Goal: Task Accomplishment & Management: Use online tool/utility

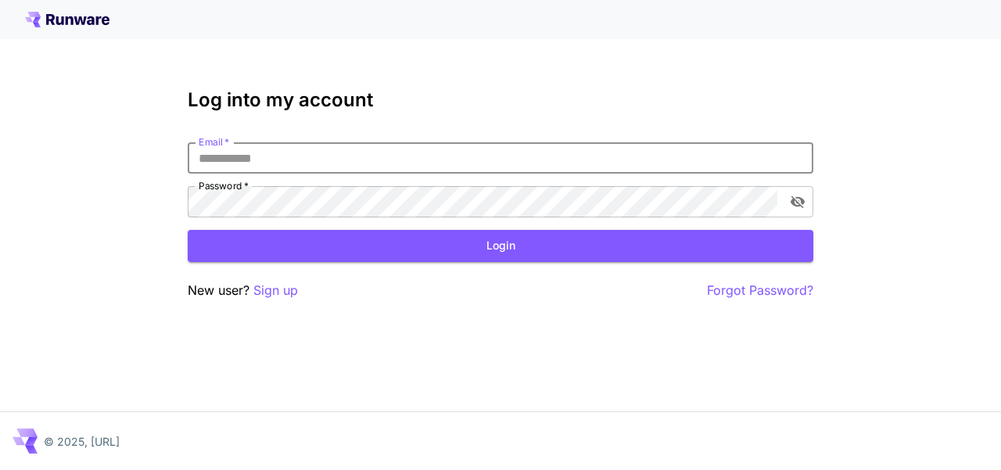
click at [340, 157] on input "Email   *" at bounding box center [501, 157] width 626 height 31
type input "**********"
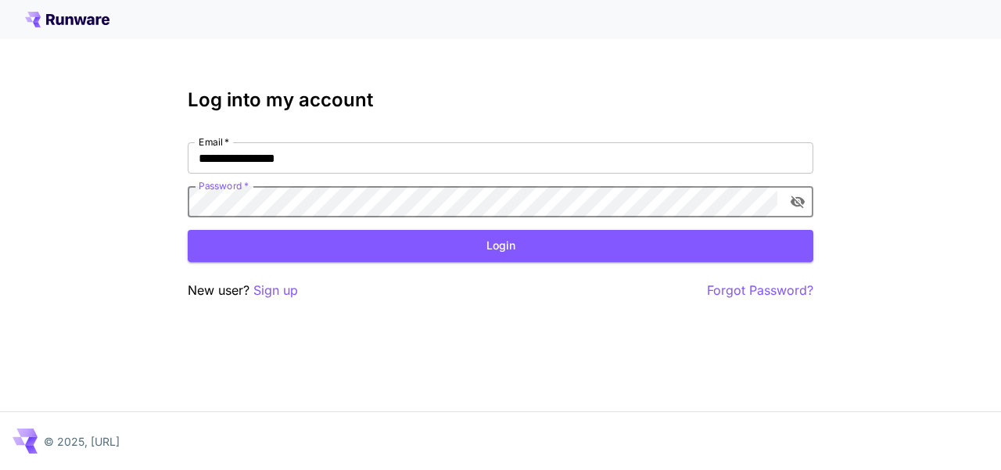
click button "Login" at bounding box center [501, 246] width 626 height 32
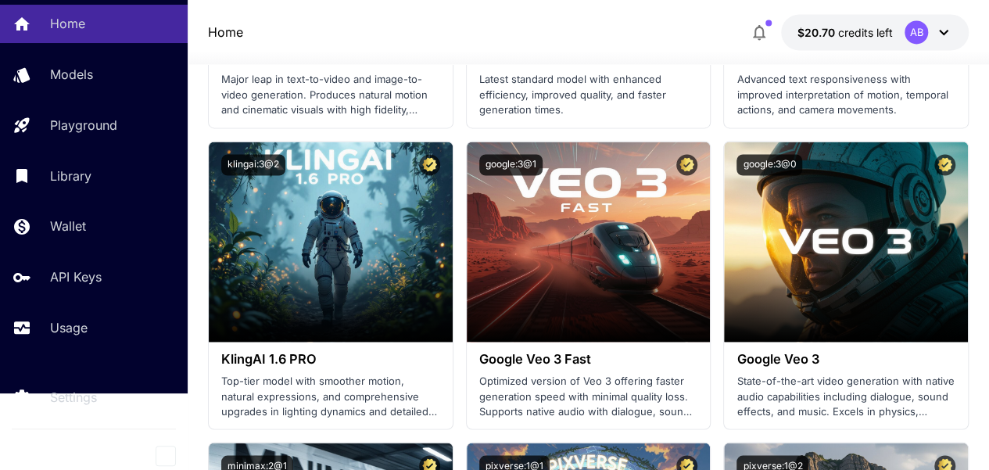
scroll to position [1251, 0]
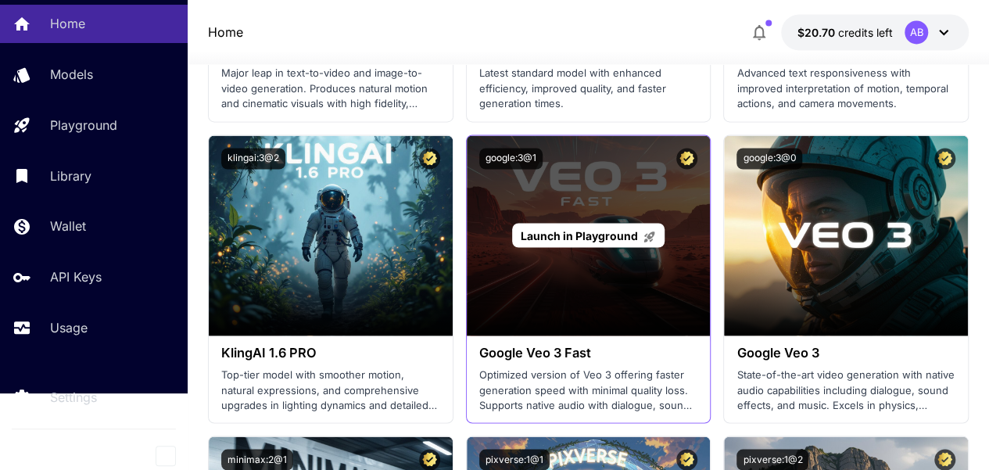
click at [565, 300] on div "Launch in Playground" at bounding box center [589, 235] width 244 height 200
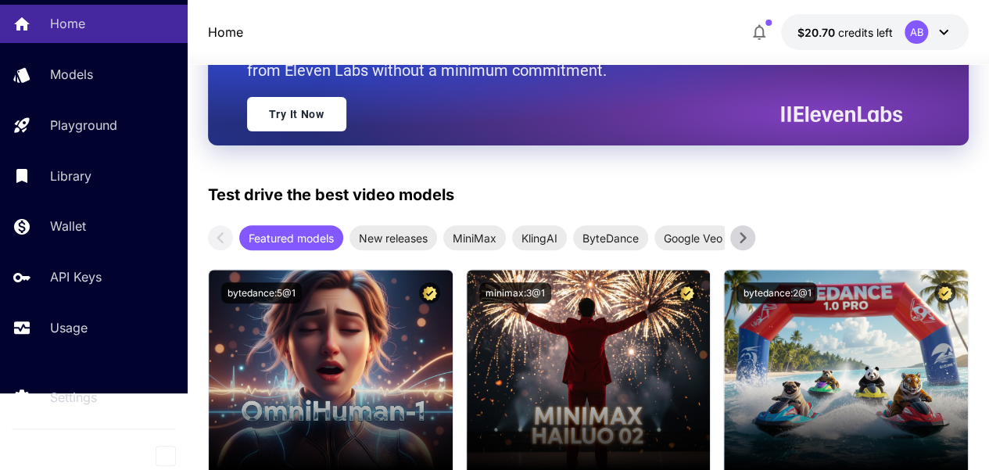
scroll to position [156, 0]
